Goal: Navigation & Orientation: Find specific page/section

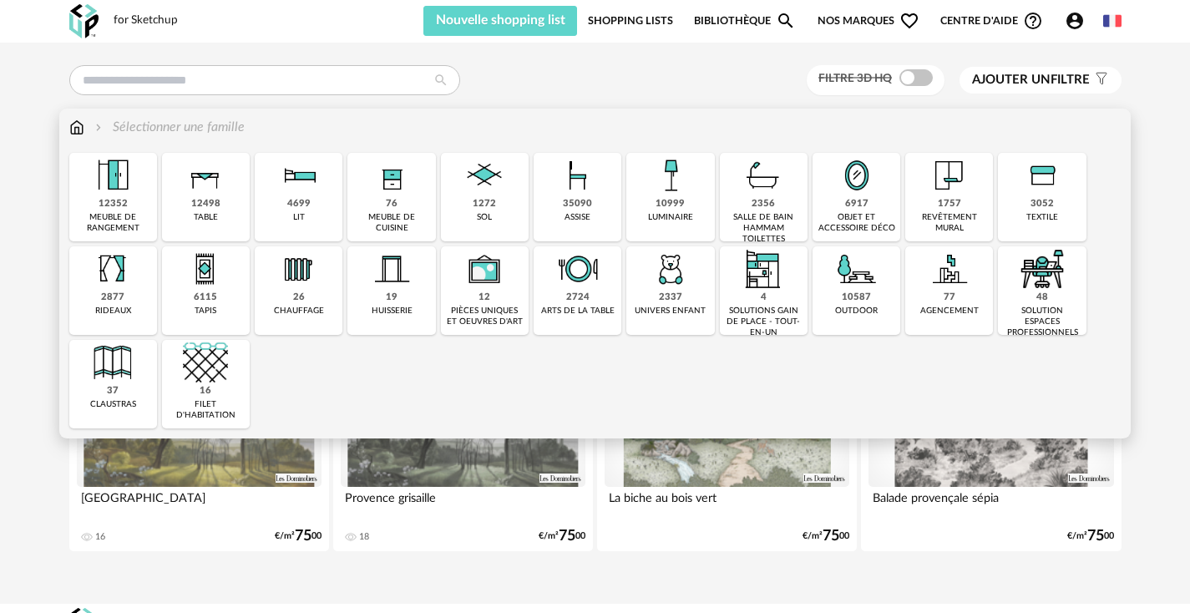
click at [470, 206] on div "1272 sol" at bounding box center [485, 197] width 88 height 89
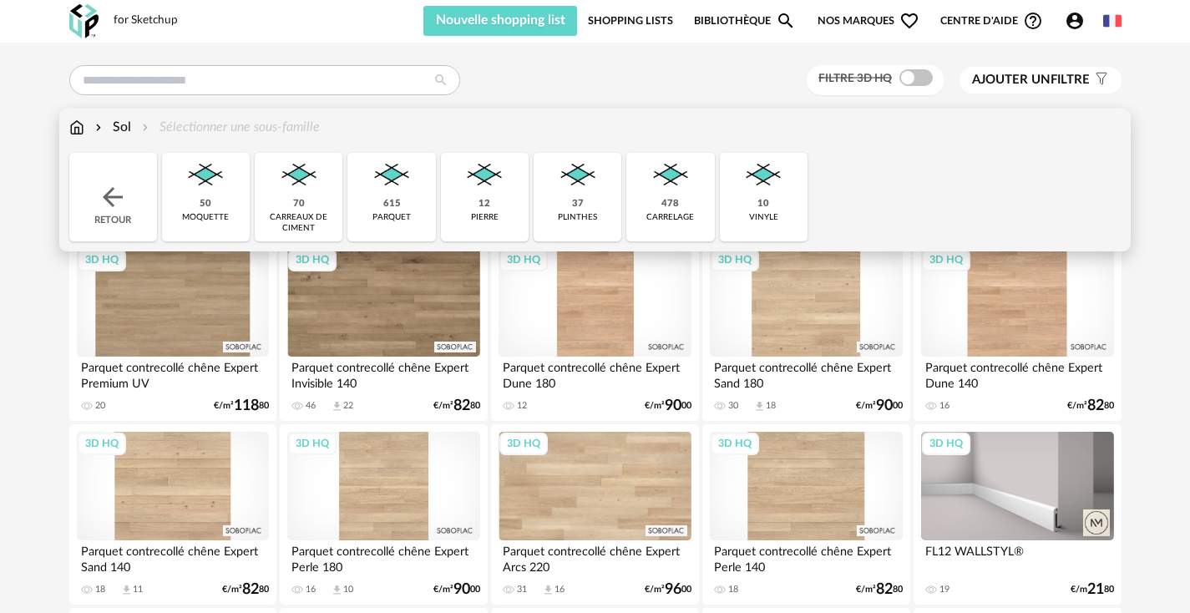
click at [691, 185] on img at bounding box center [670, 175] width 45 height 45
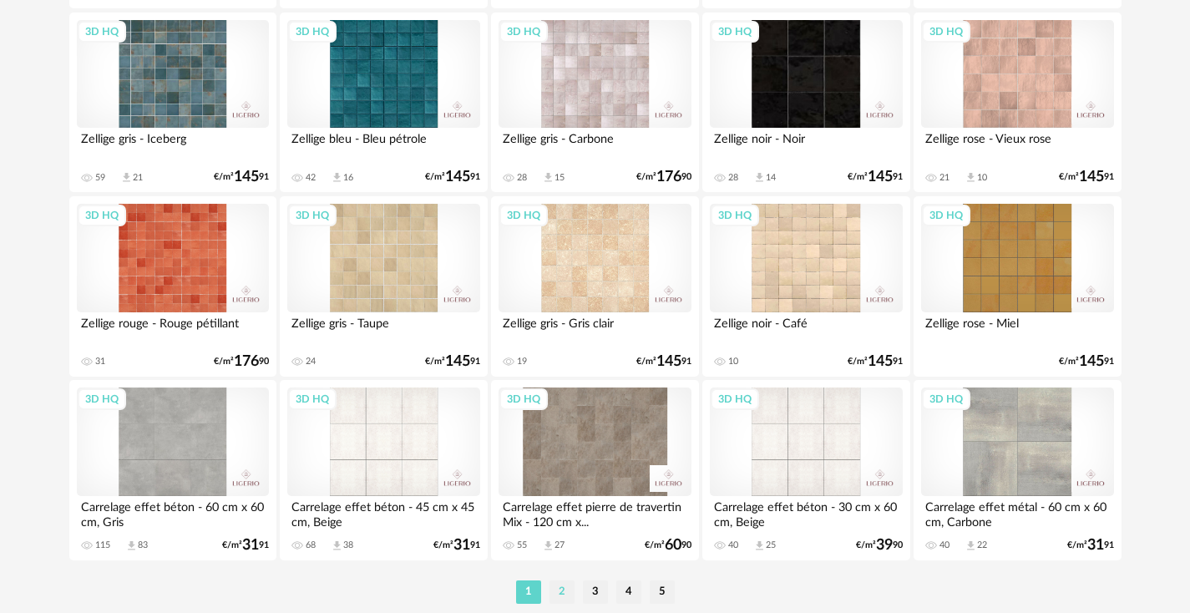
scroll to position [3379, 0]
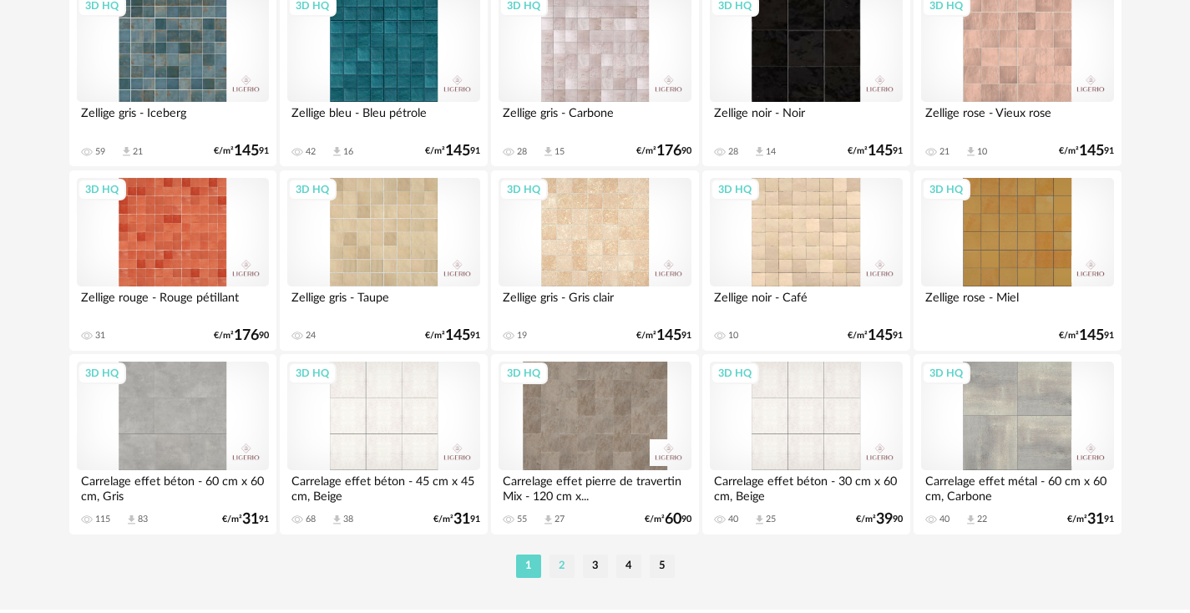
click at [561, 578] on li "2" at bounding box center [562, 566] width 25 height 23
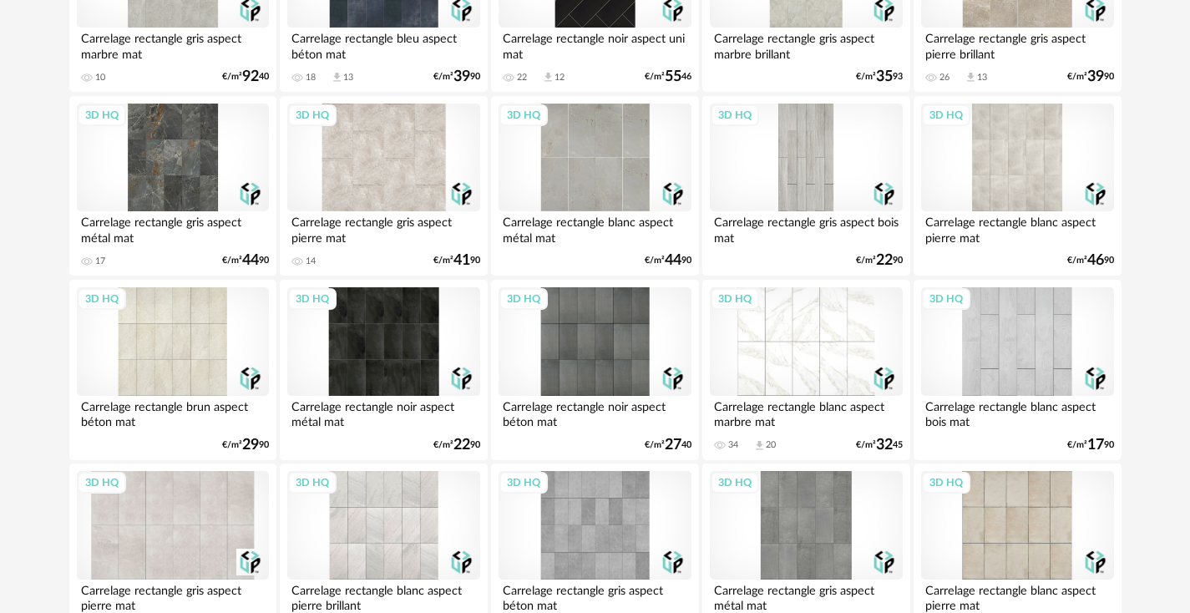
scroll to position [3384, 0]
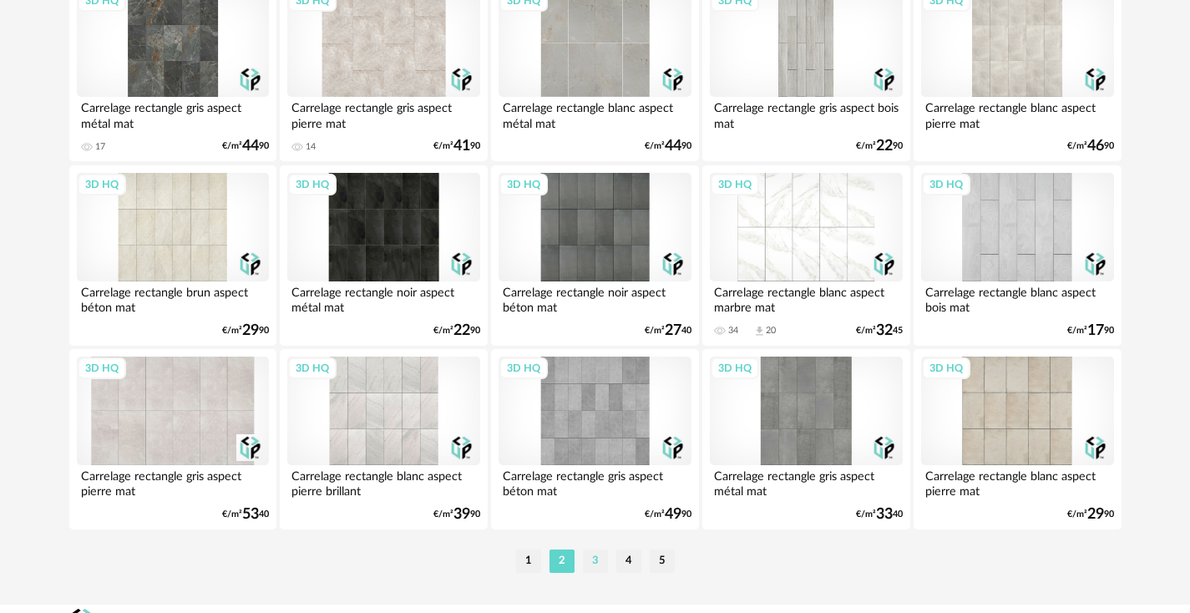
click at [594, 570] on li "3" at bounding box center [595, 561] width 25 height 23
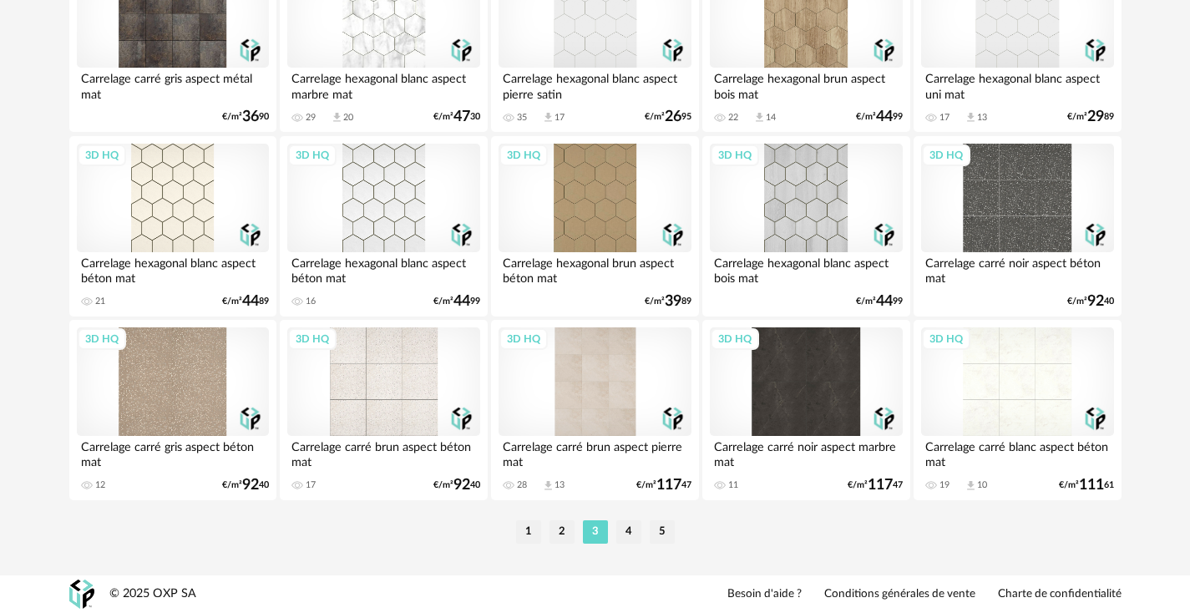
scroll to position [3426, 0]
click at [626, 535] on li "4" at bounding box center [628, 531] width 25 height 23
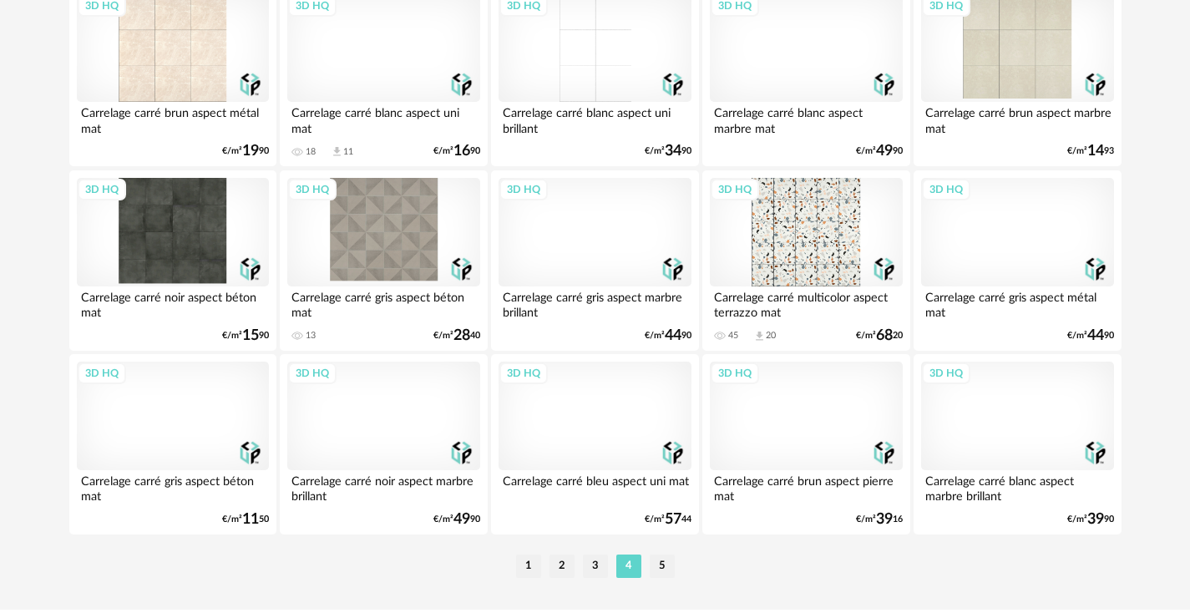
scroll to position [3380, 0]
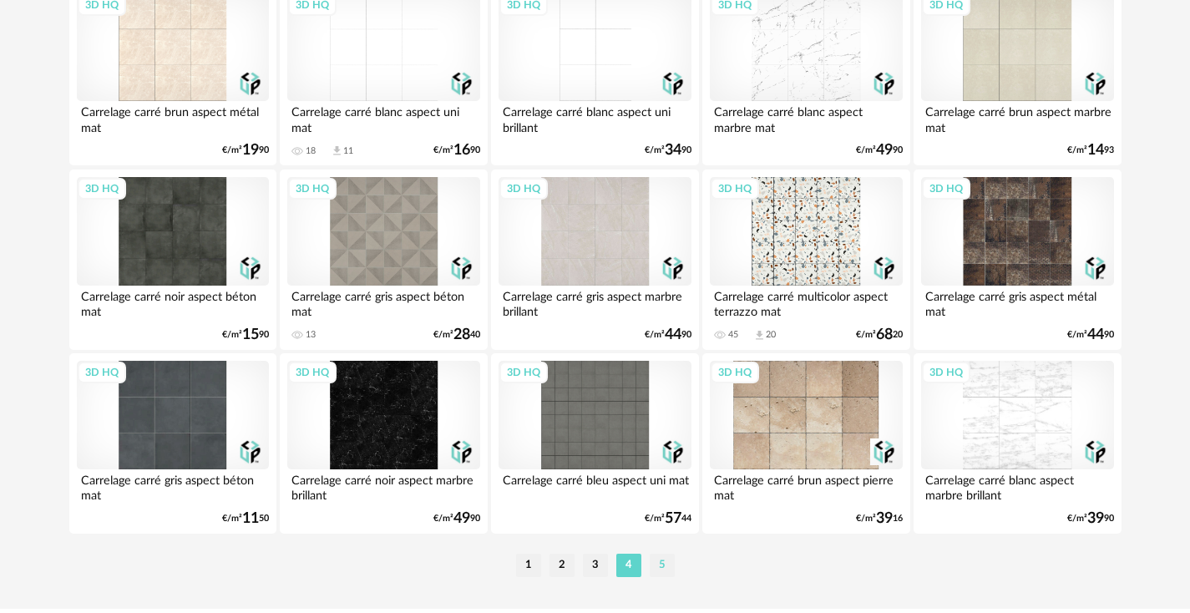
click at [660, 577] on li "5" at bounding box center [662, 565] width 25 height 23
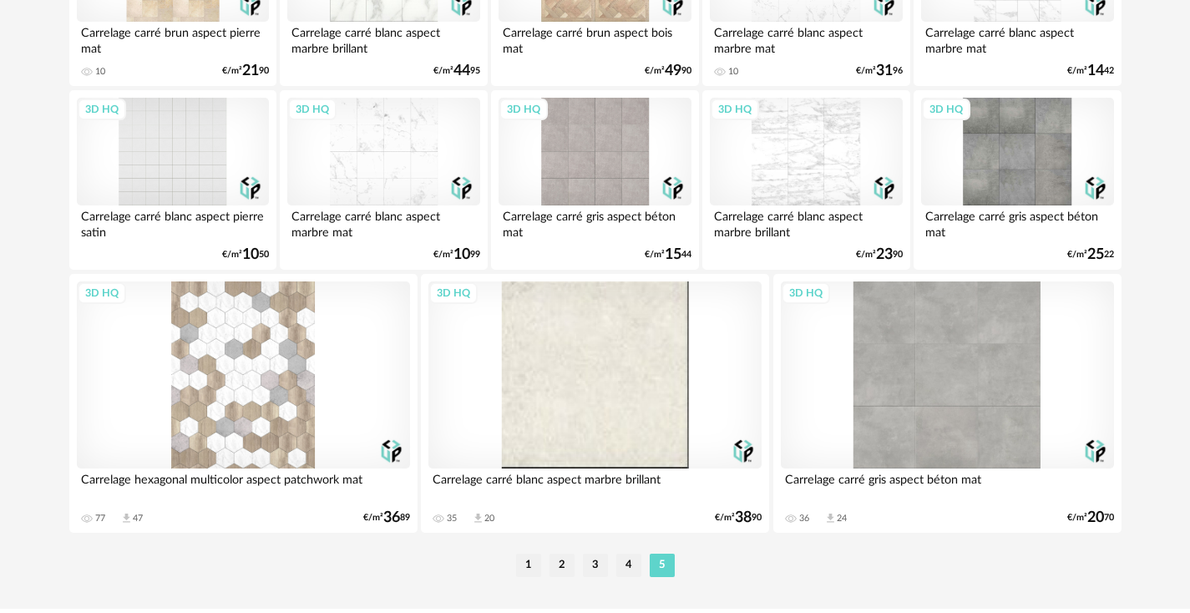
scroll to position [2768, 0]
